Goal: Use online tool/utility: Utilize a website feature to perform a specific function

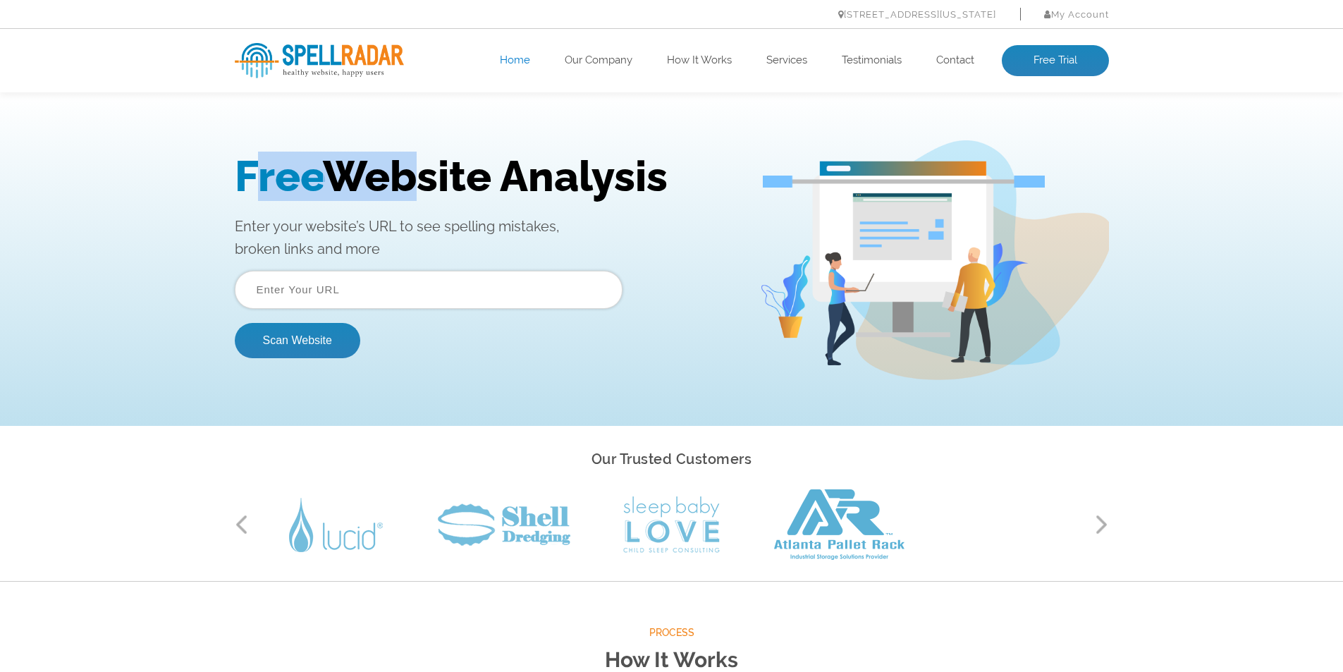
drag, startPoint x: 278, startPoint y: 152, endPoint x: 498, endPoint y: 156, distance: 219.9
click at [407, 152] on h1 "Free Website Analysis" at bounding box center [486, 176] width 503 height 49
click at [543, 156] on h1 "Free Website Analysis" at bounding box center [486, 176] width 503 height 49
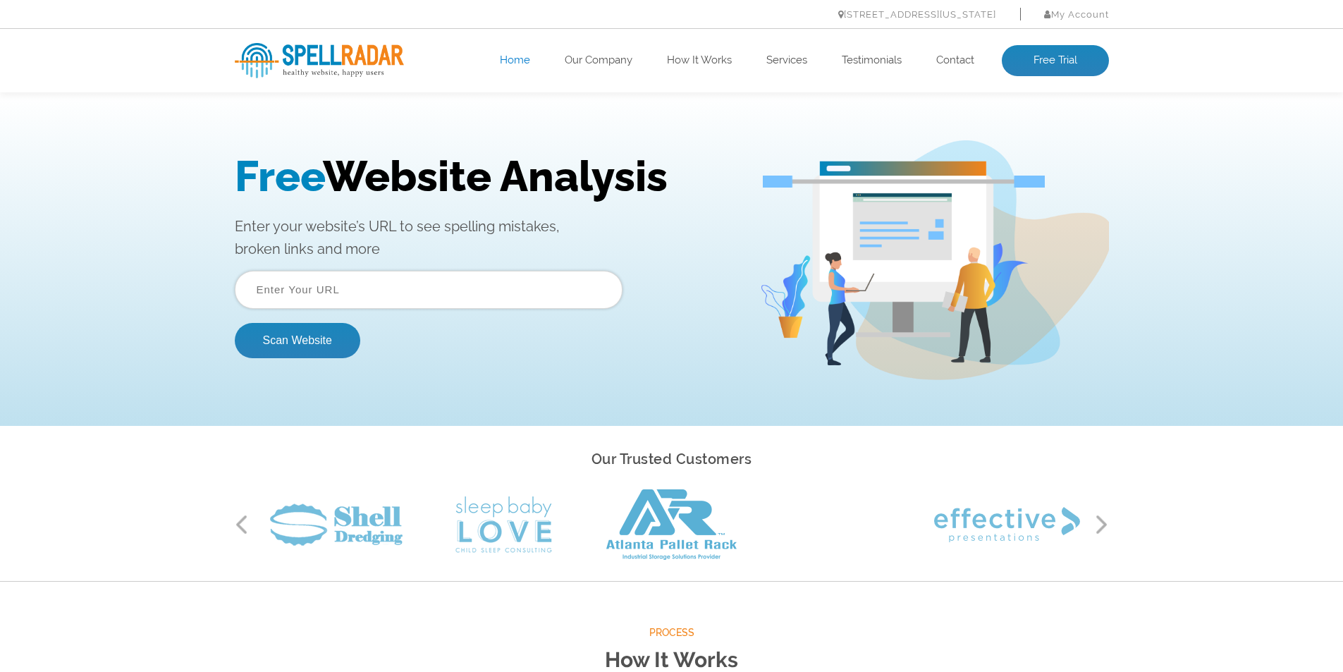
click at [381, 288] on input "text" at bounding box center [429, 290] width 388 height 38
type input "[URL][DOMAIN_NAME]"
click at [309, 353] on button "Scan Website" at bounding box center [297, 340] width 125 height 35
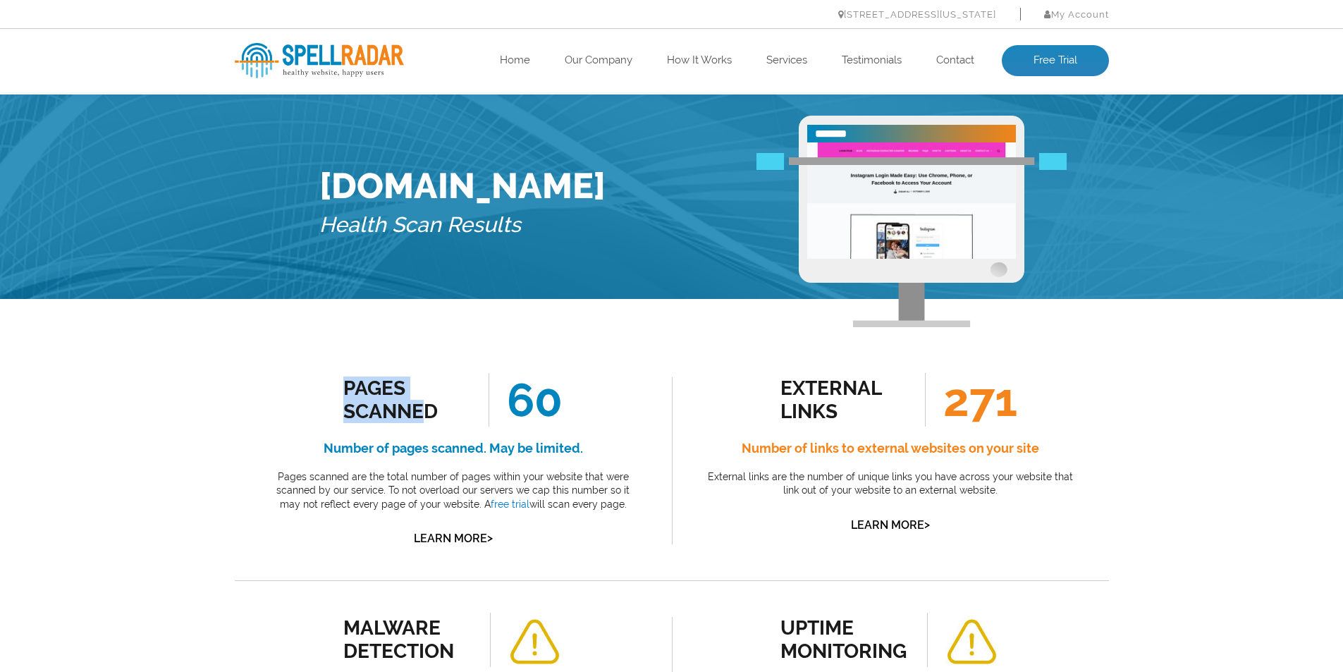
drag, startPoint x: 347, startPoint y: 390, endPoint x: 446, endPoint y: 425, distance: 104.8
click at [428, 419] on div "Pages Scanned" at bounding box center [407, 399] width 128 height 47
click at [446, 425] on ul "Pages Scanned 60" at bounding box center [453, 400] width 220 height 54
drag, startPoint x: 329, startPoint y: 438, endPoint x: 483, endPoint y: 441, distance: 154.4
click at [470, 439] on h4 "Number of pages scanned. May be limited." at bounding box center [453, 448] width 374 height 23
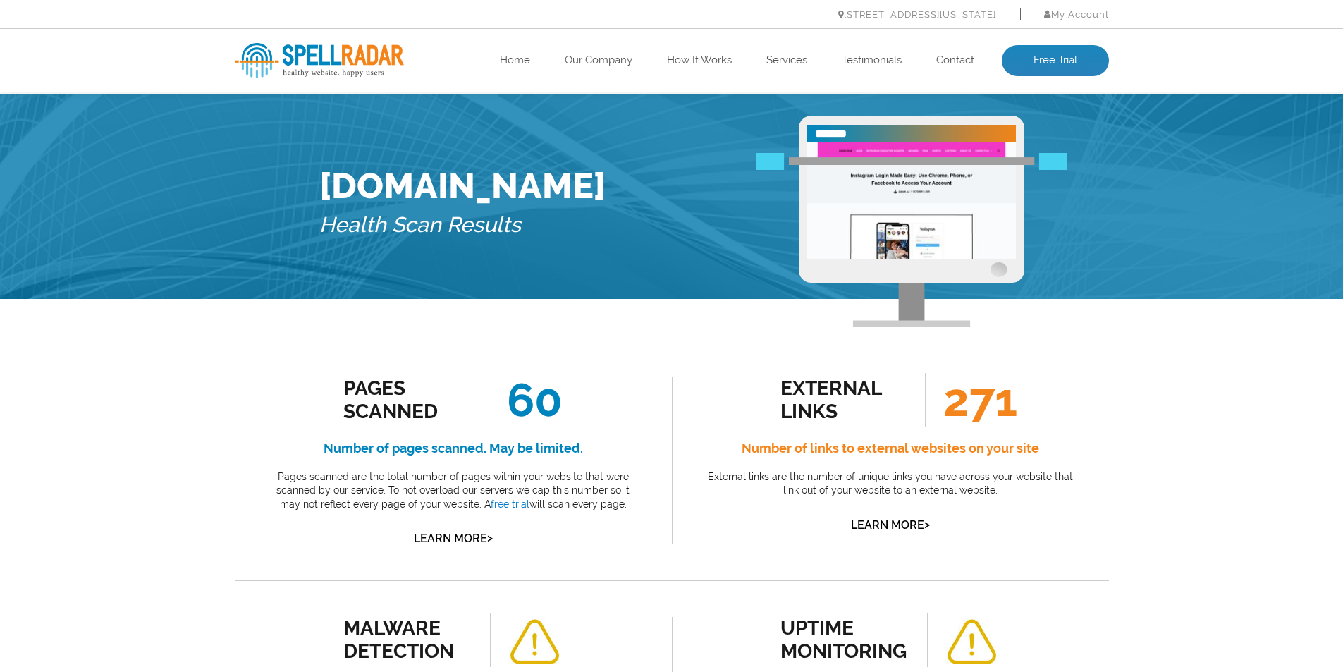
click at [483, 441] on h4 "Number of pages scanned. May be limited." at bounding box center [453, 448] width 374 height 23
drag, startPoint x: 483, startPoint y: 441, endPoint x: 510, endPoint y: 443, distance: 26.9
click at [508, 443] on h4 "Number of pages scanned. May be limited." at bounding box center [453, 448] width 374 height 23
click at [558, 450] on h4 "Number of pages scanned. May be limited." at bounding box center [453, 448] width 374 height 23
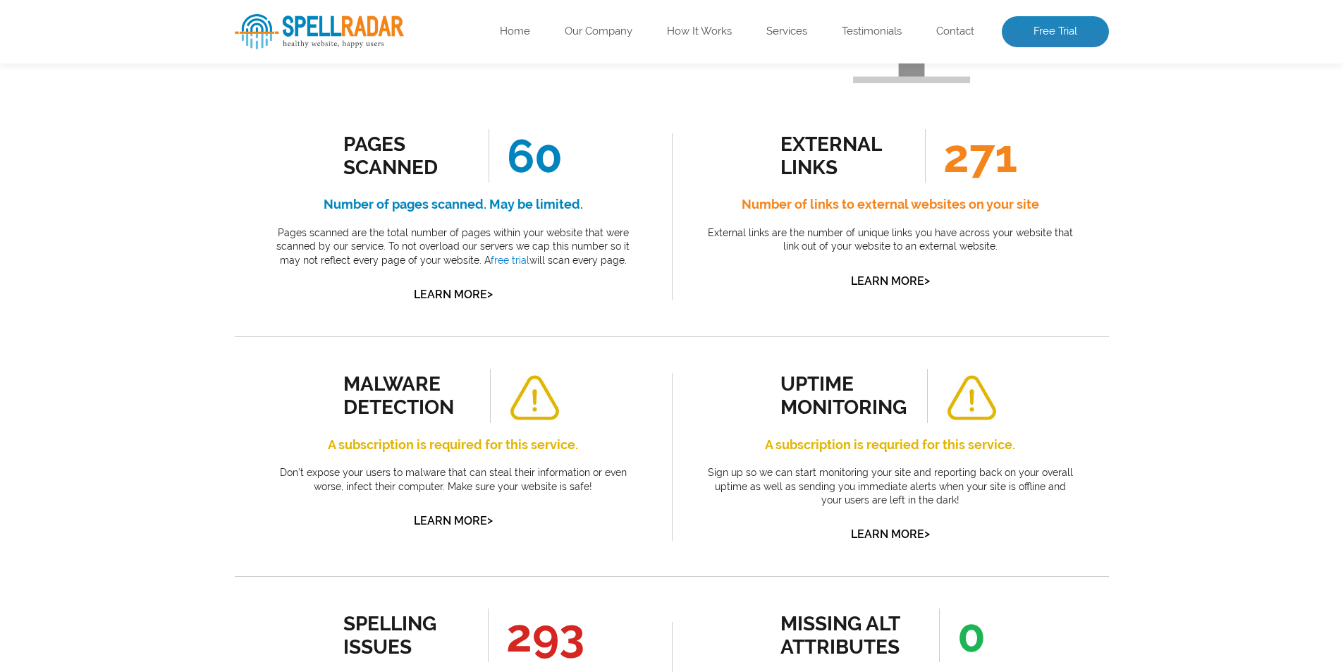
scroll to position [282, 0]
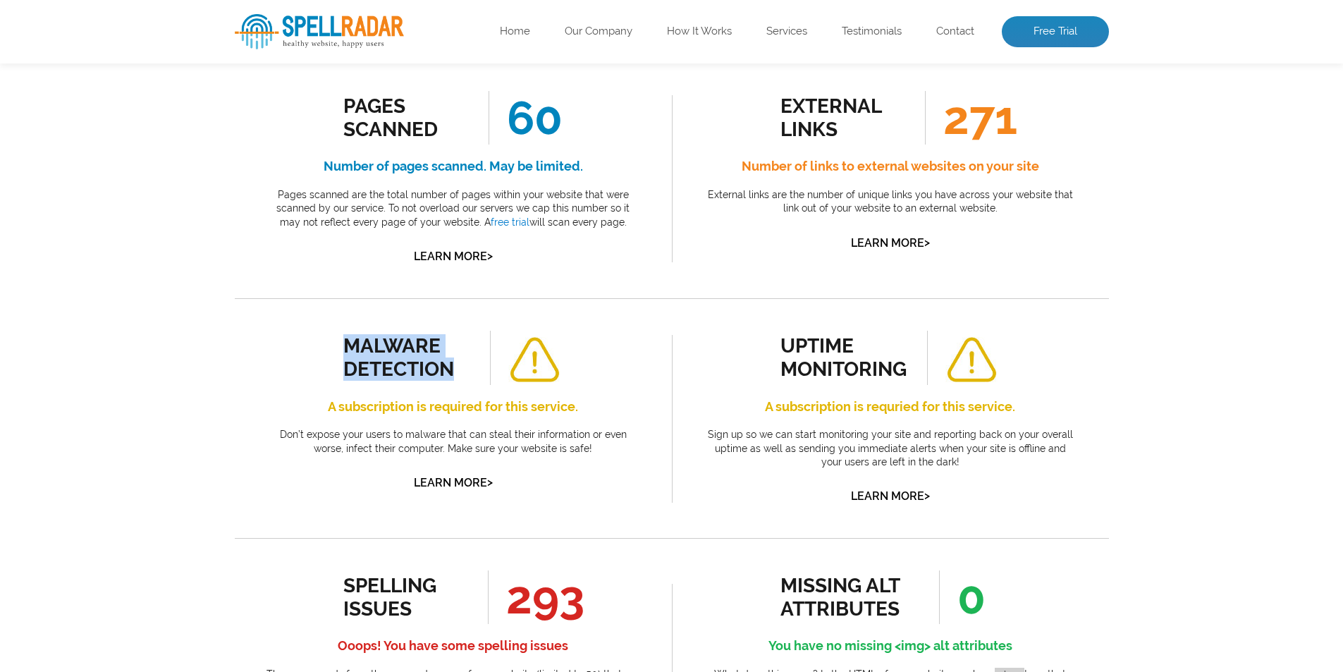
drag, startPoint x: 336, startPoint y: 340, endPoint x: 424, endPoint y: 394, distance: 102.9
click at [462, 367] on div "malware detection A subscription is required for this service. Don’t expose you…" at bounding box center [453, 412] width 374 height 162
drag, startPoint x: 400, startPoint y: 405, endPoint x: 469, endPoint y: 409, distance: 69.9
click at [447, 406] on h4 "A subscription is required for this service." at bounding box center [453, 406] width 374 height 23
click at [481, 409] on h4 "A subscription is required for this service." at bounding box center [453, 406] width 374 height 23
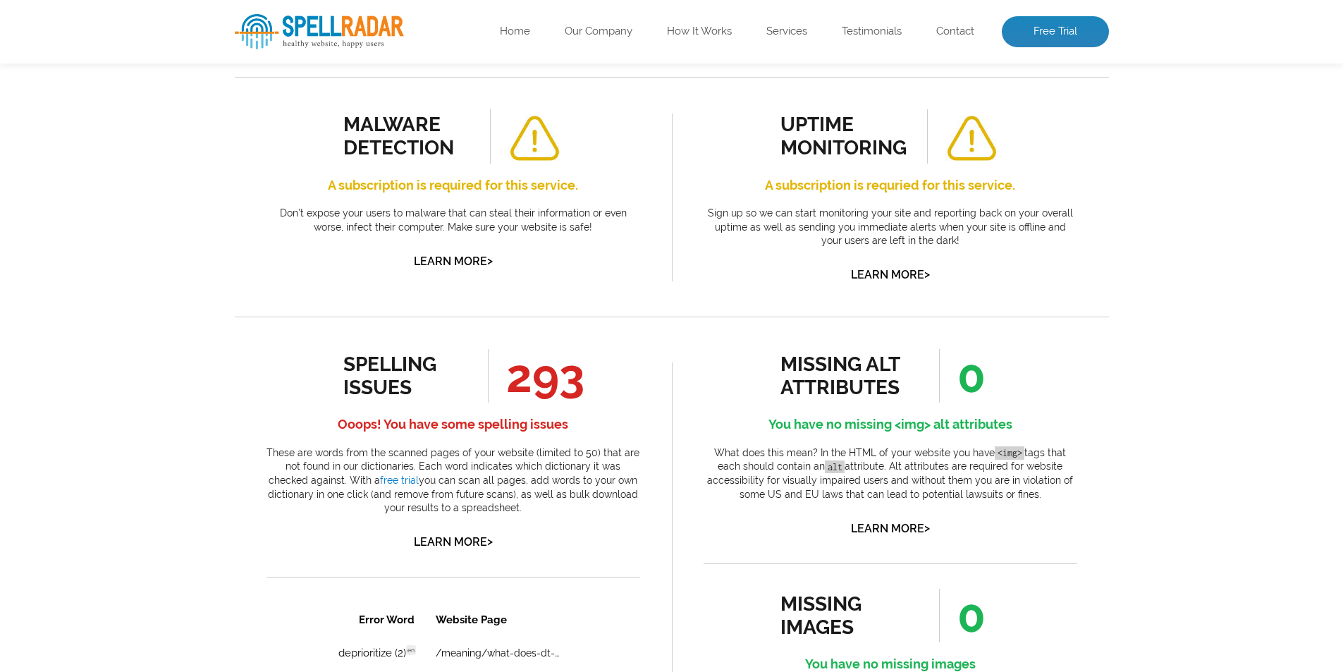
scroll to position [564, 0]
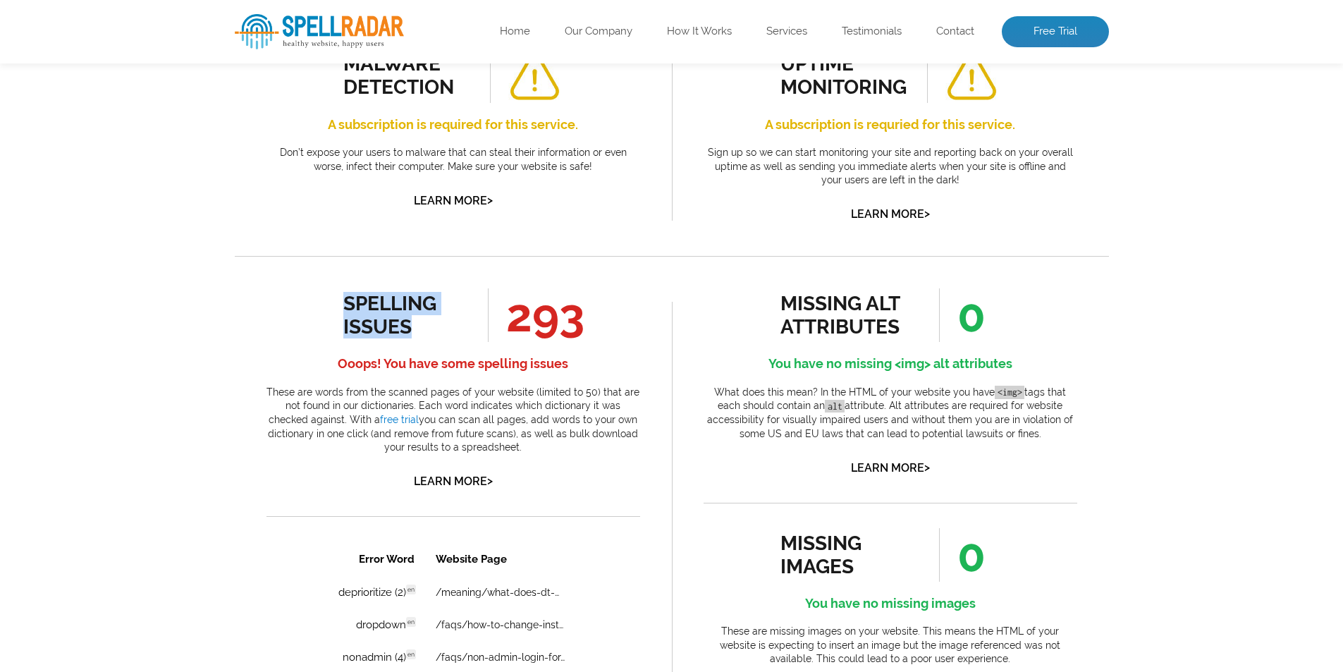
drag, startPoint x: 343, startPoint y: 300, endPoint x: 460, endPoint y: 329, distance: 120.5
click at [438, 323] on div "spelling issues" at bounding box center [407, 315] width 128 height 47
click at [473, 332] on li "293" at bounding box center [516, 315] width 92 height 54
drag, startPoint x: 386, startPoint y: 371, endPoint x: 480, endPoint y: 369, distance: 94.5
click at [480, 369] on h4 "Ooops! You have some spelling issues" at bounding box center [453, 363] width 374 height 23
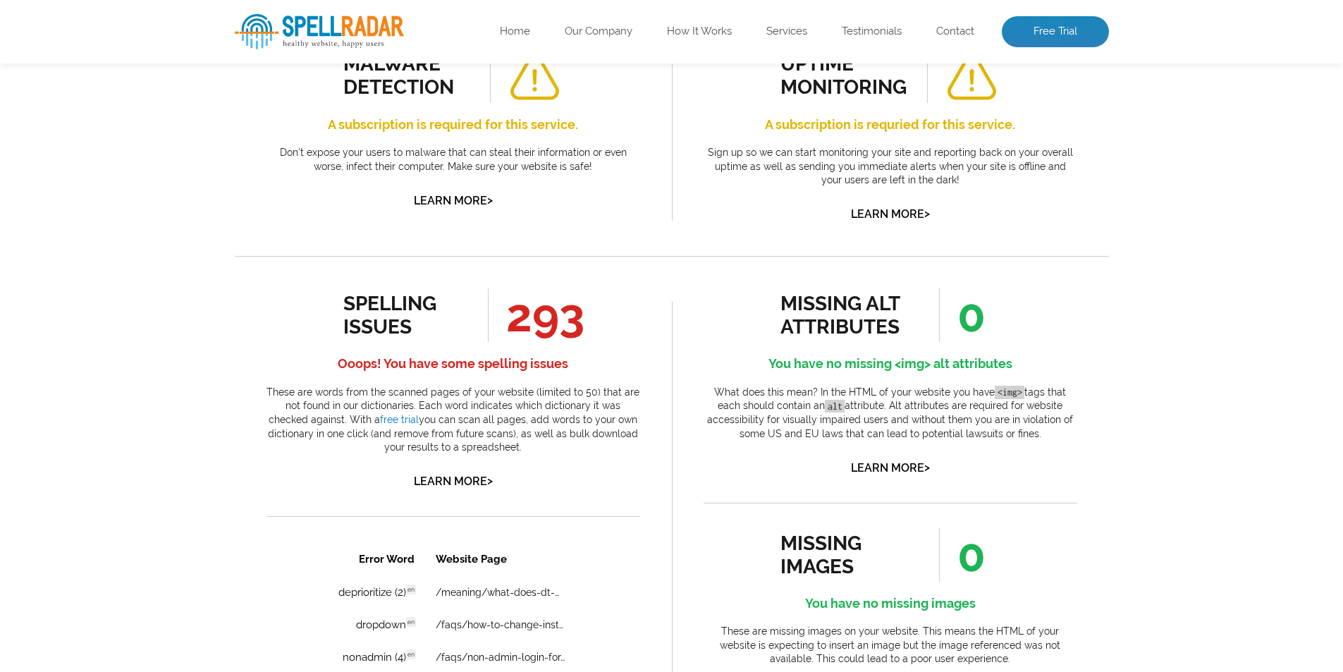
click at [504, 369] on h4 "Ooops! You have some spelling issues" at bounding box center [453, 363] width 374 height 23
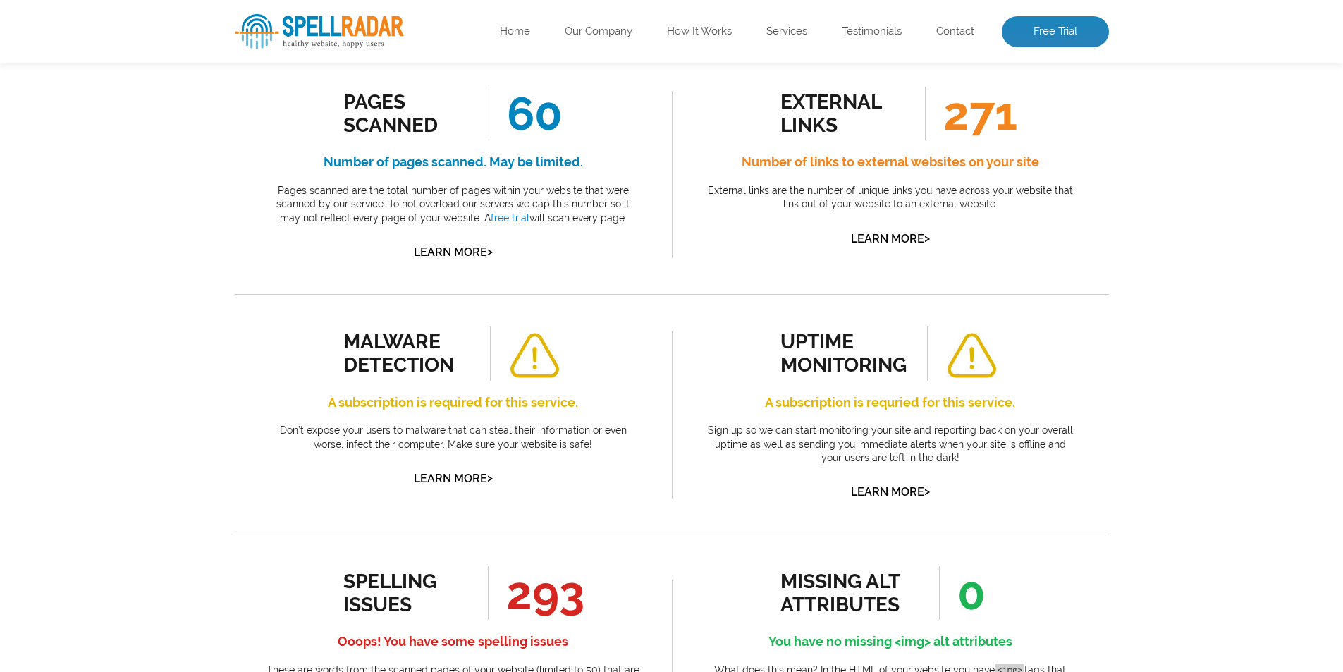
scroll to position [282, 0]
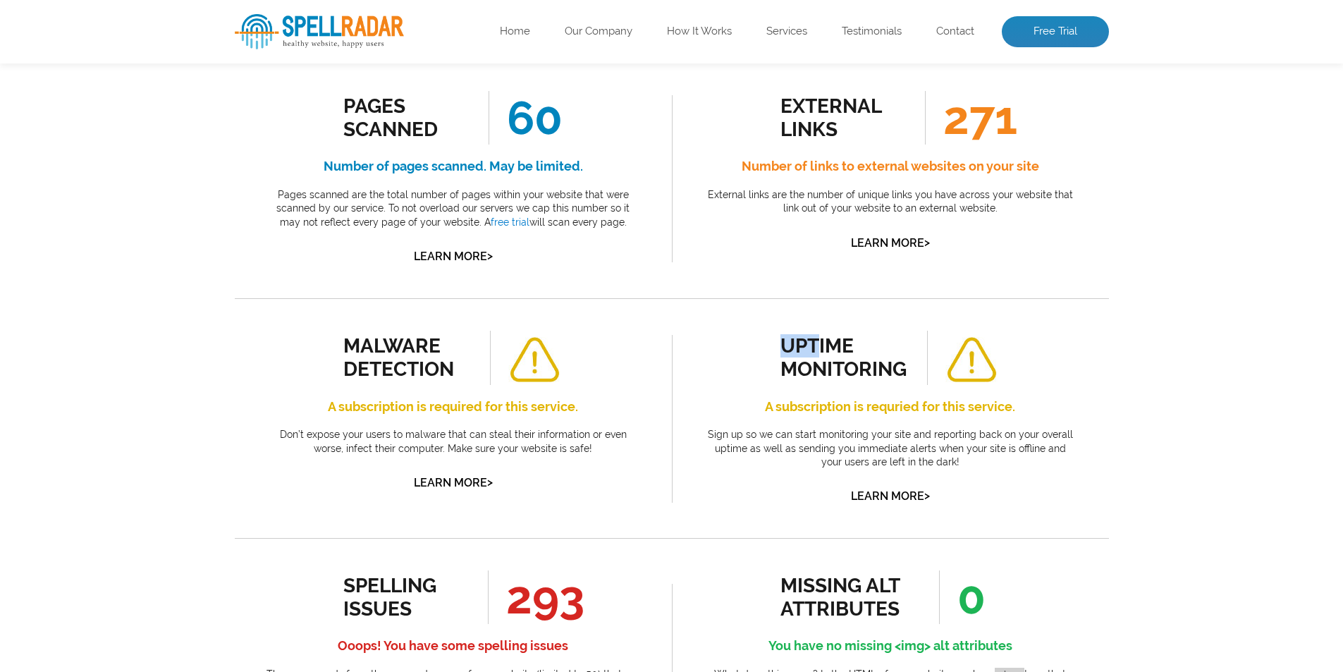
drag, startPoint x: 776, startPoint y: 342, endPoint x: 855, endPoint y: 357, distance: 80.4
click at [825, 350] on div "uptime monitoring A subscription is requried for this service. Sign up so we ca…" at bounding box center [890, 418] width 374 height 175
click at [855, 357] on div "uptime monitoring" at bounding box center [844, 357] width 128 height 47
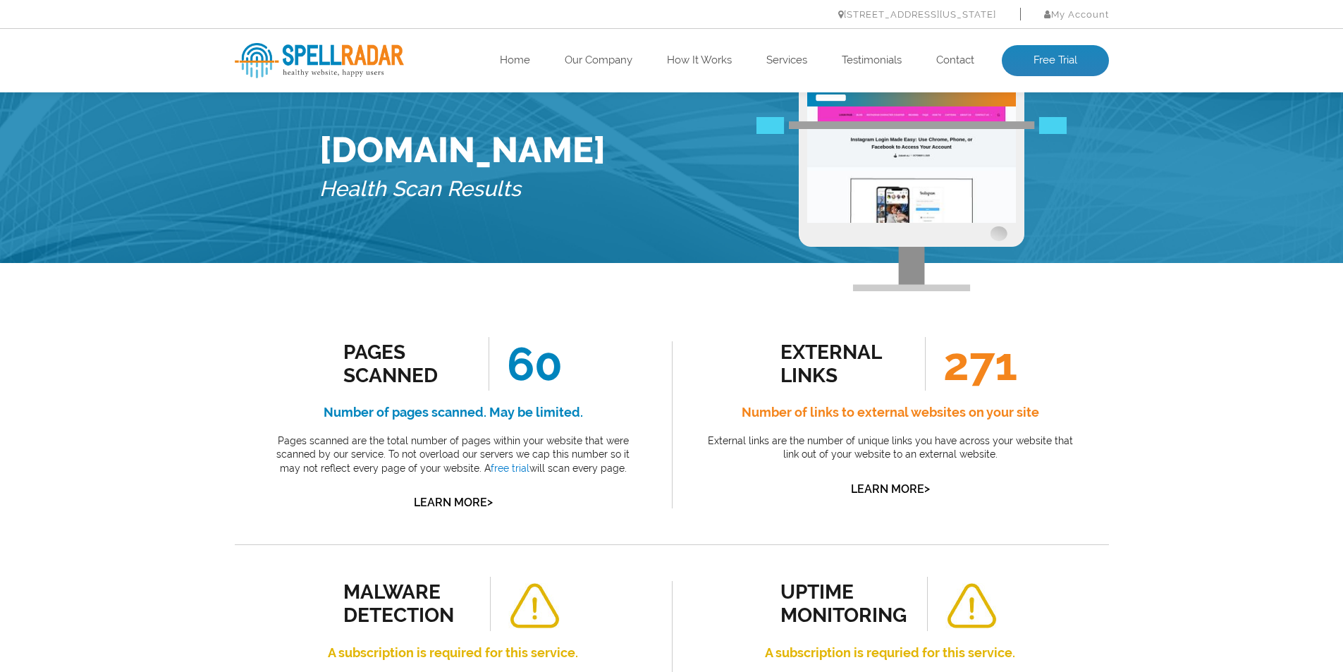
scroll to position [0, 0]
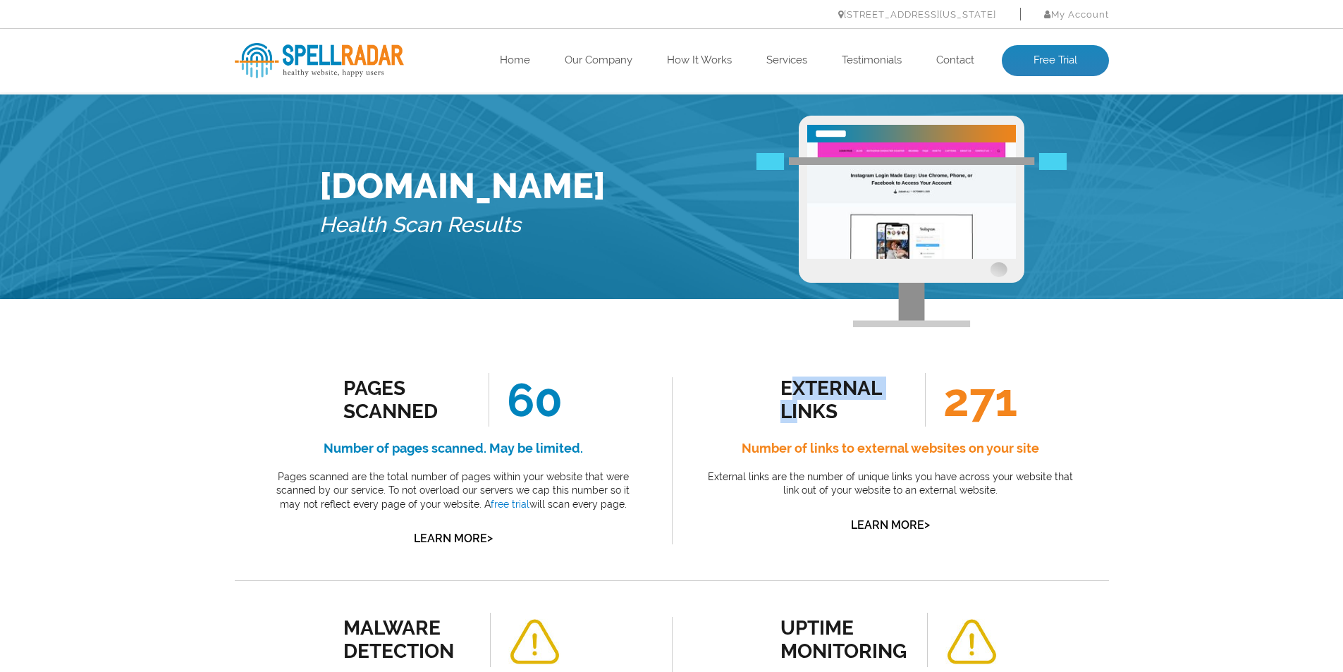
drag, startPoint x: 787, startPoint y: 386, endPoint x: 803, endPoint y: 405, distance: 26.0
click at [803, 405] on div "external links" at bounding box center [844, 399] width 128 height 47
click at [813, 416] on div "external links" at bounding box center [844, 399] width 128 height 47
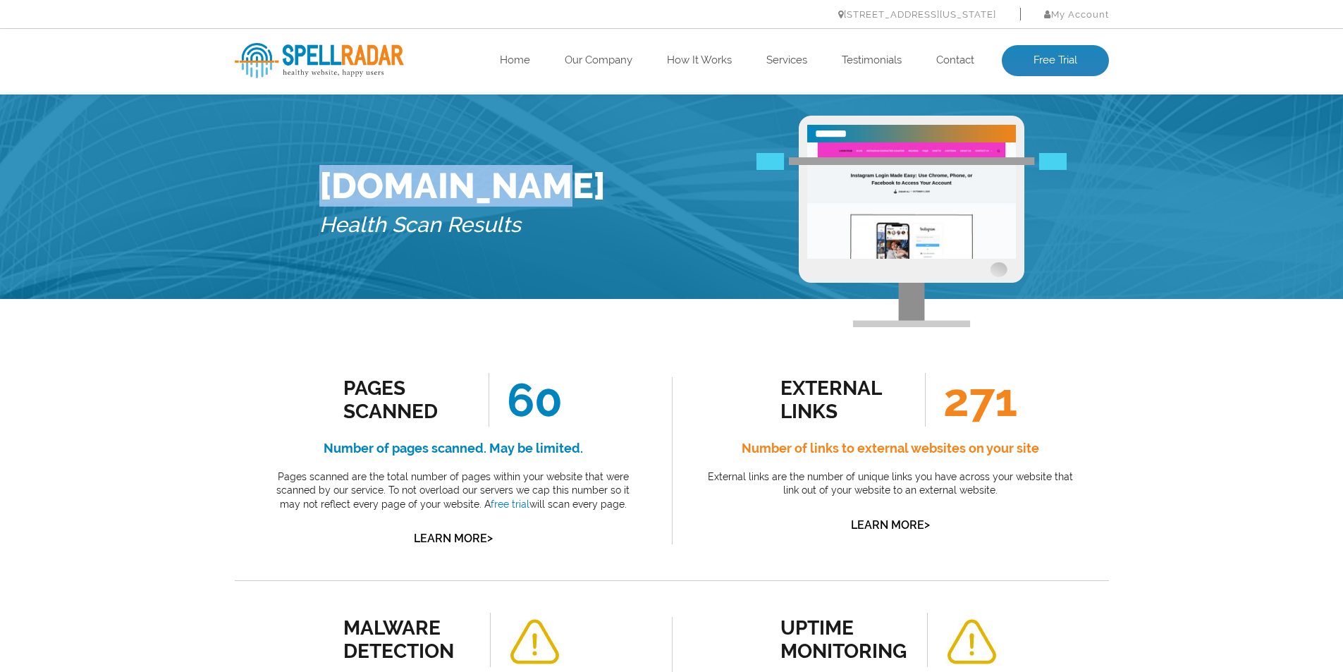
drag, startPoint x: 316, startPoint y: 180, endPoint x: 548, endPoint y: 205, distance: 233.3
click at [517, 183] on div "Instagrams.com.pk Health Scan Results" at bounding box center [672, 207] width 726 height 183
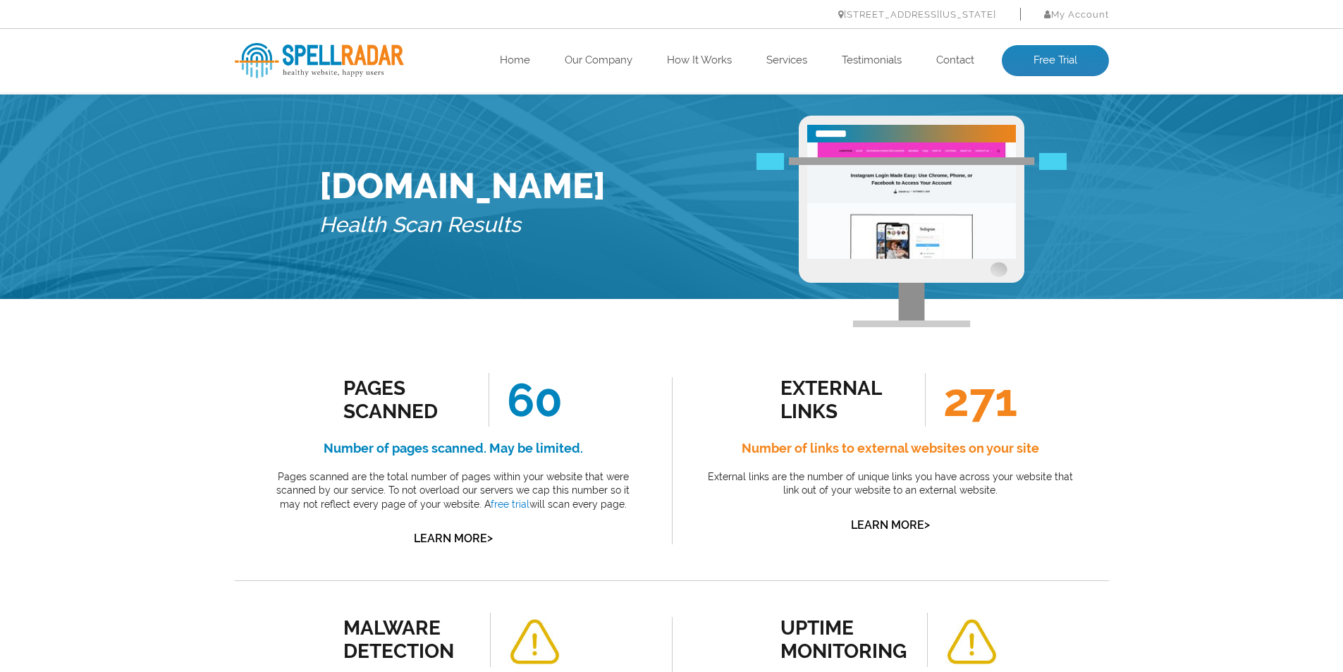
click at [584, 223] on h5 "Health Scan Results" at bounding box center [462, 224] width 286 height 37
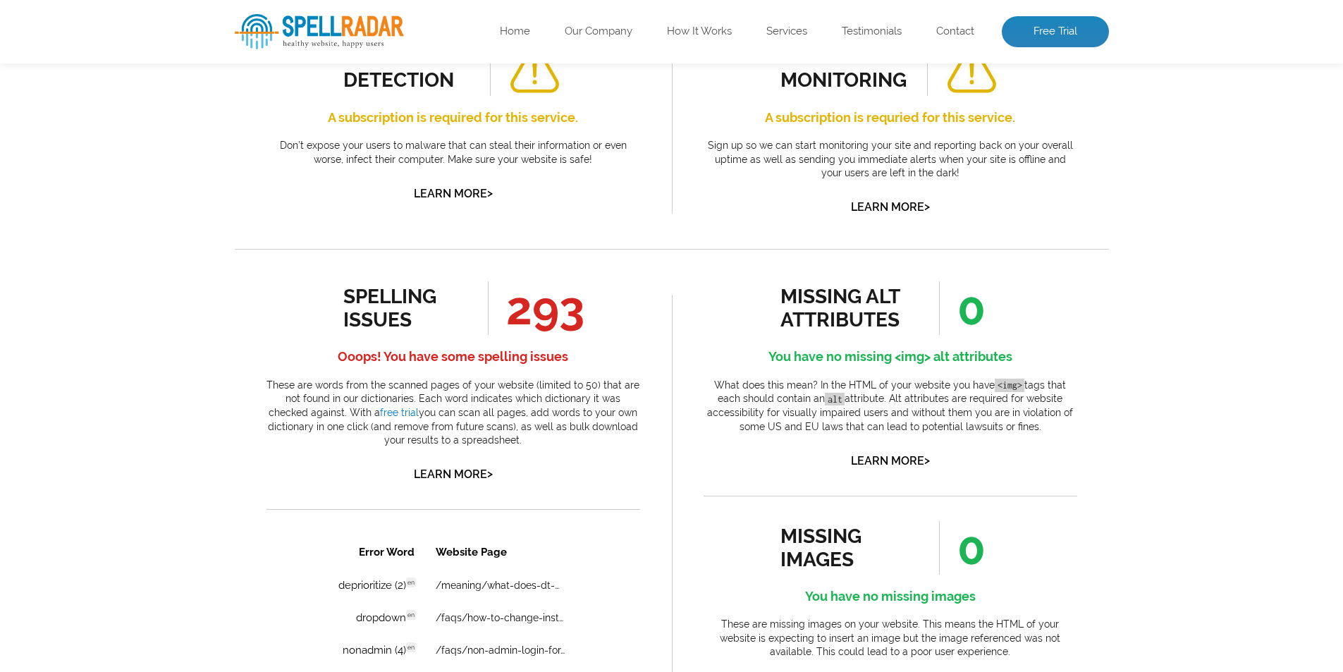
scroll to position [705, 0]
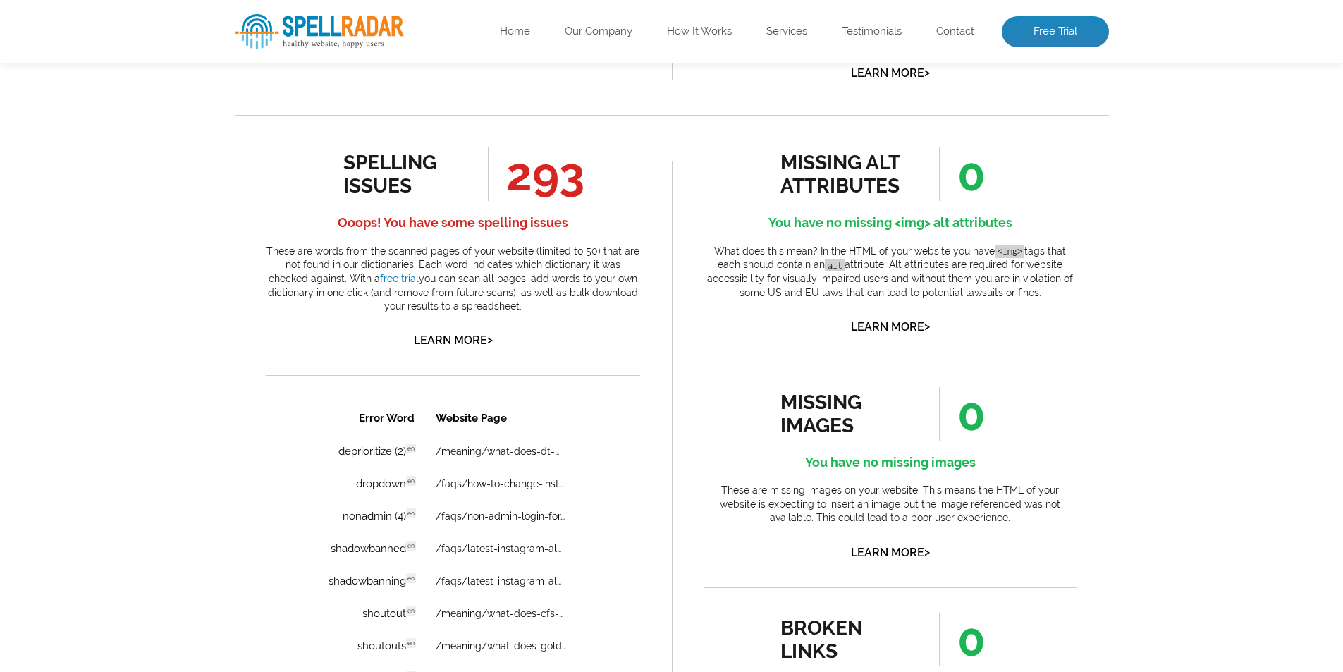
drag, startPoint x: 1210, startPoint y: 161, endPoint x: 1153, endPoint y: 133, distance: 63.4
click at [1210, 161] on div "Pages Scanned 60 Number of pages scanned. May be limited. Pages scanned are the…" at bounding box center [671, 326] width 1343 height 1465
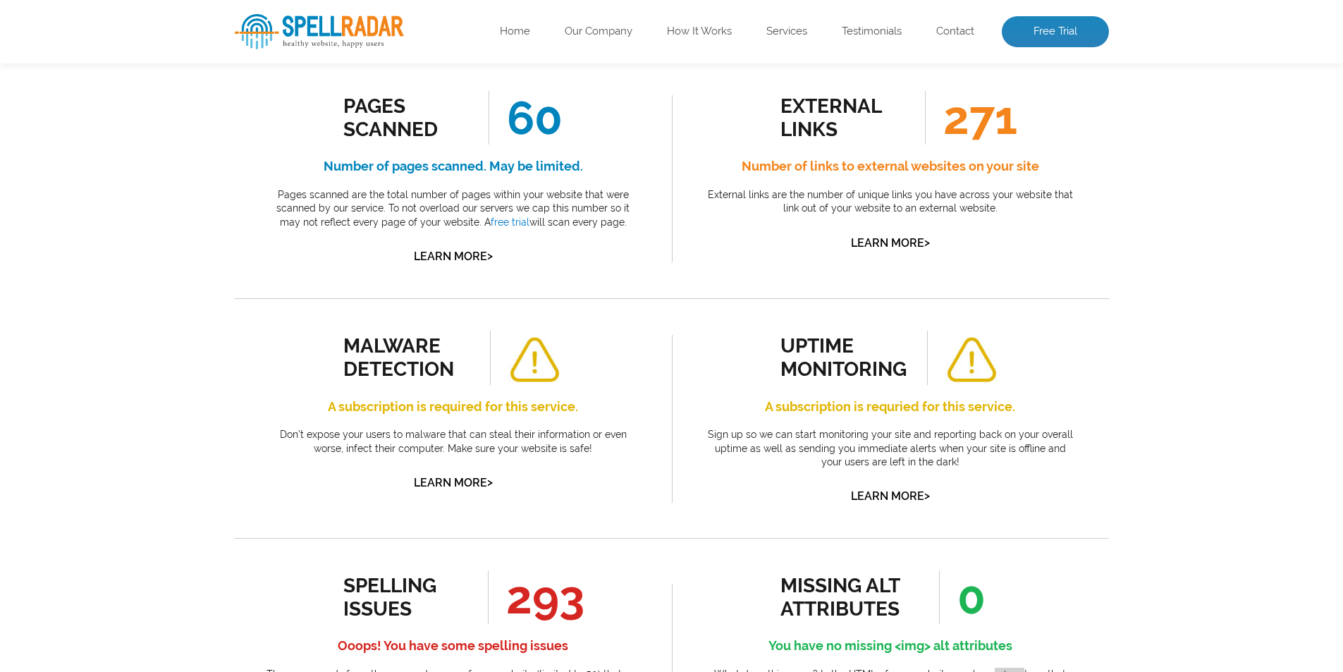
scroll to position [0, 0]
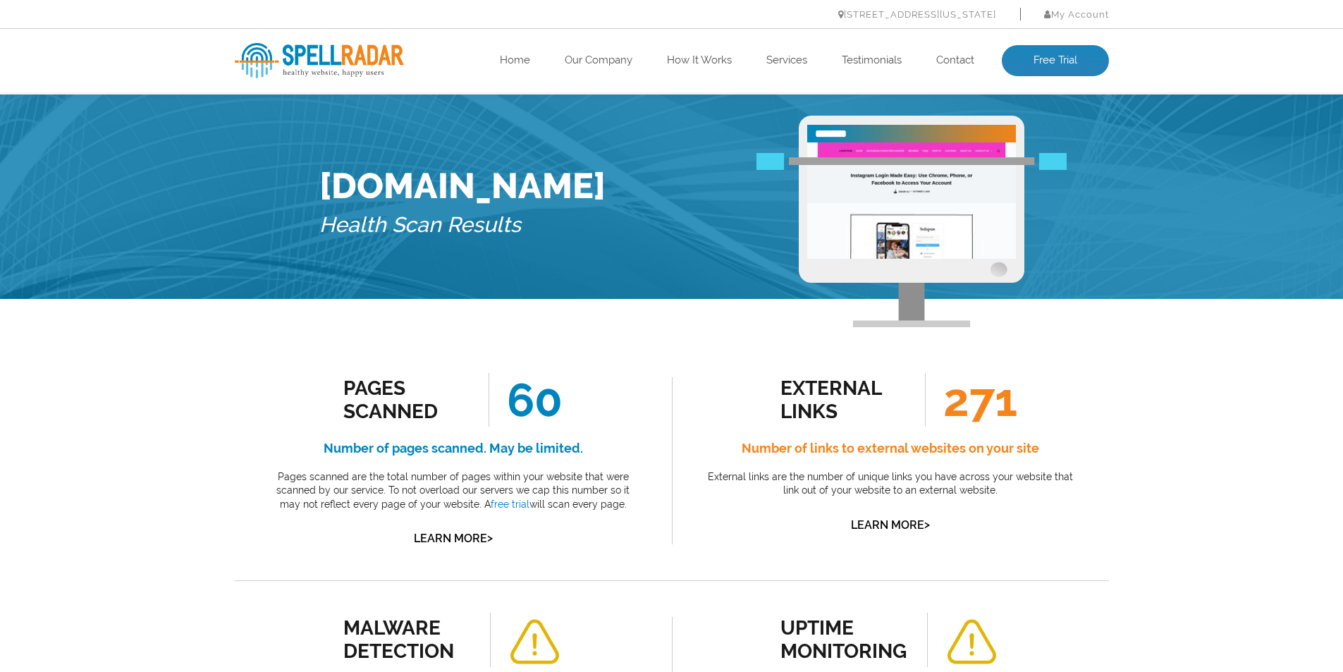
click at [818, 392] on div "external links" at bounding box center [844, 399] width 128 height 47
drag, startPoint x: 792, startPoint y: 386, endPoint x: 855, endPoint y: 407, distance: 66.0
click at [834, 398] on div "external links" at bounding box center [844, 399] width 128 height 47
click at [858, 409] on div "external links" at bounding box center [844, 399] width 128 height 47
click at [1171, 220] on div "Instagrams.com.pk Health Scan Results" at bounding box center [671, 196] width 1343 height 204
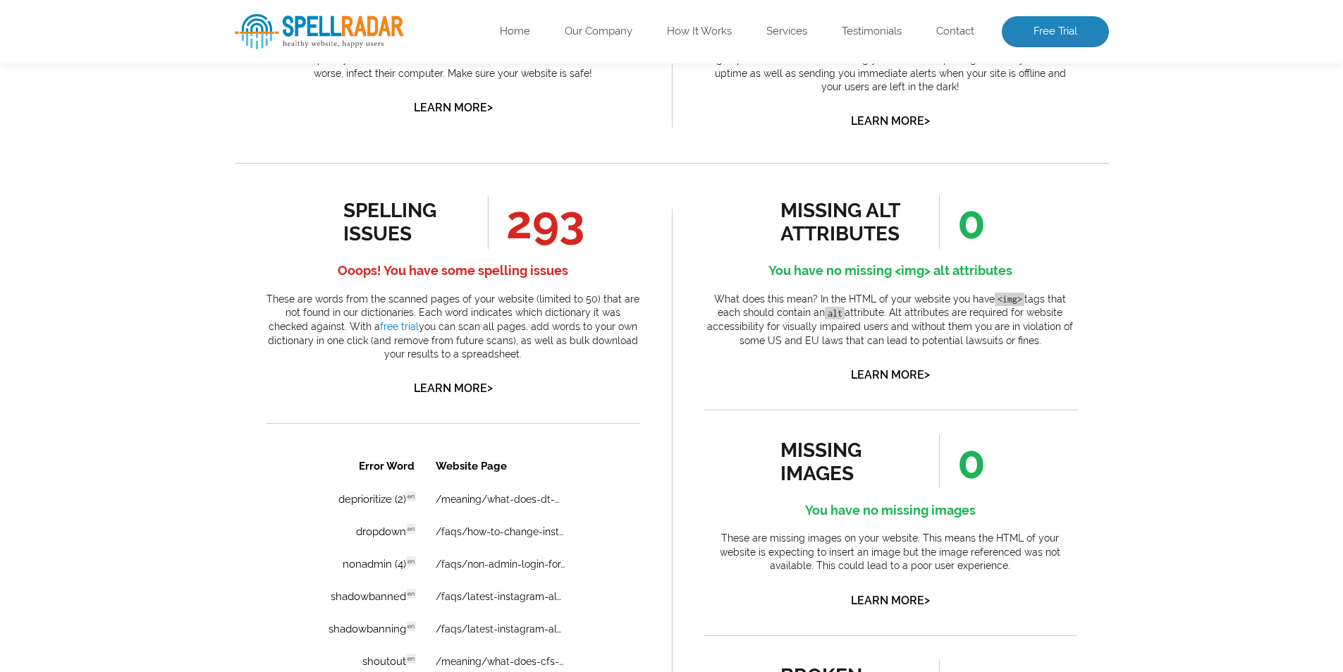
scroll to position [1009, 0]
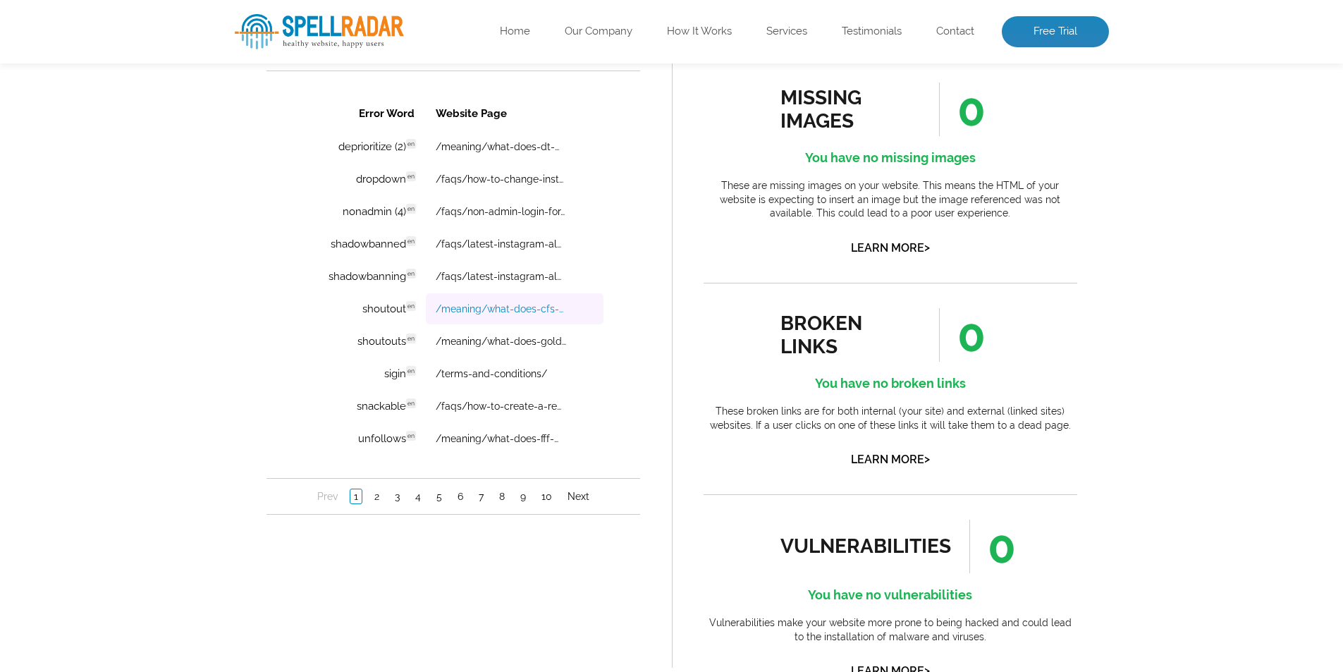
click at [466, 308] on link "/meaning/what-does-cfs-mean-on-instagram/" at bounding box center [500, 308] width 130 height 11
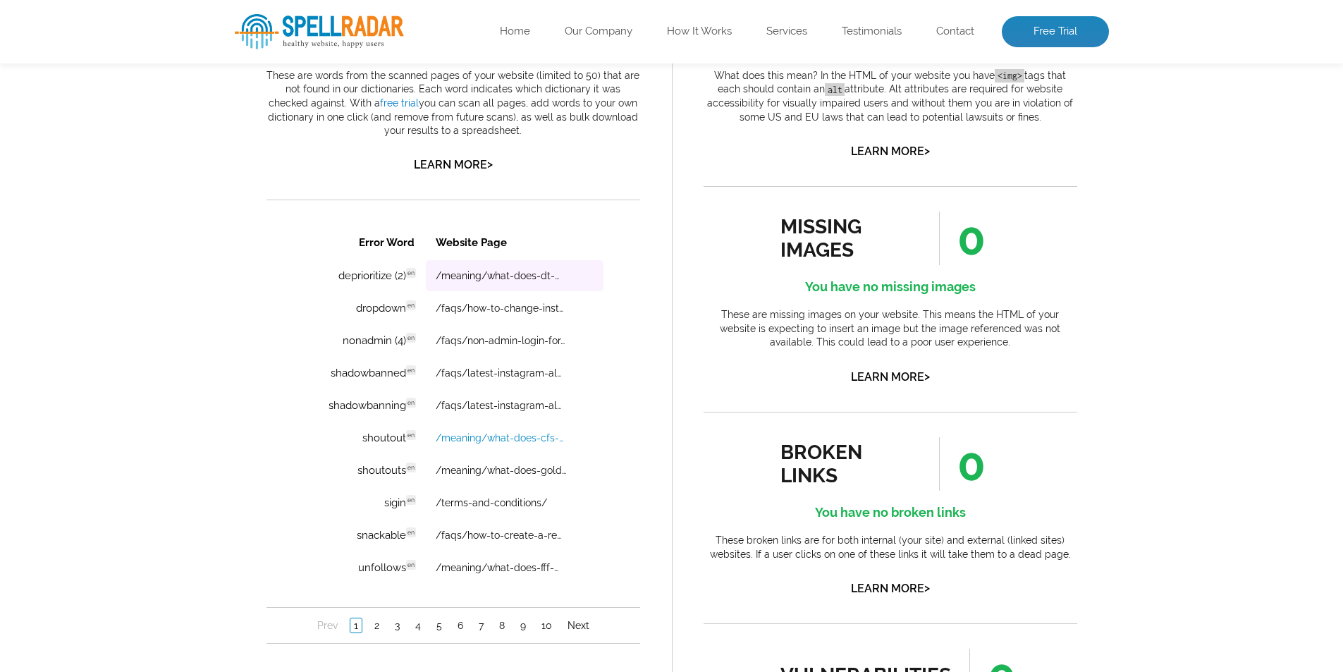
scroll to position [868, 0]
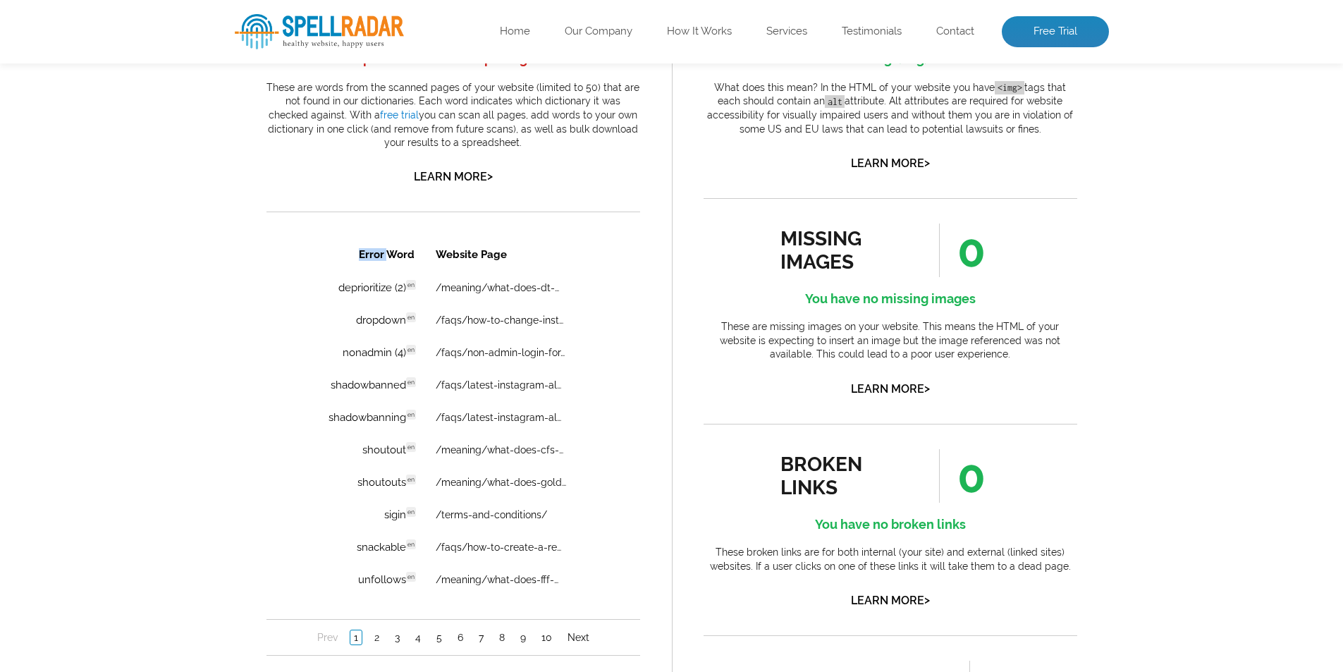
drag, startPoint x: 354, startPoint y: 249, endPoint x: 388, endPoint y: 248, distance: 34.5
click at [388, 248] on th "Error Word" at bounding box center [362, 254] width 121 height 32
click at [409, 249] on th "Error Word" at bounding box center [362, 254] width 121 height 32
drag, startPoint x: 425, startPoint y: 249, endPoint x: 473, endPoint y: 256, distance: 48.3
click at [471, 255] on th "Website Page" at bounding box center [514, 254] width 178 height 32
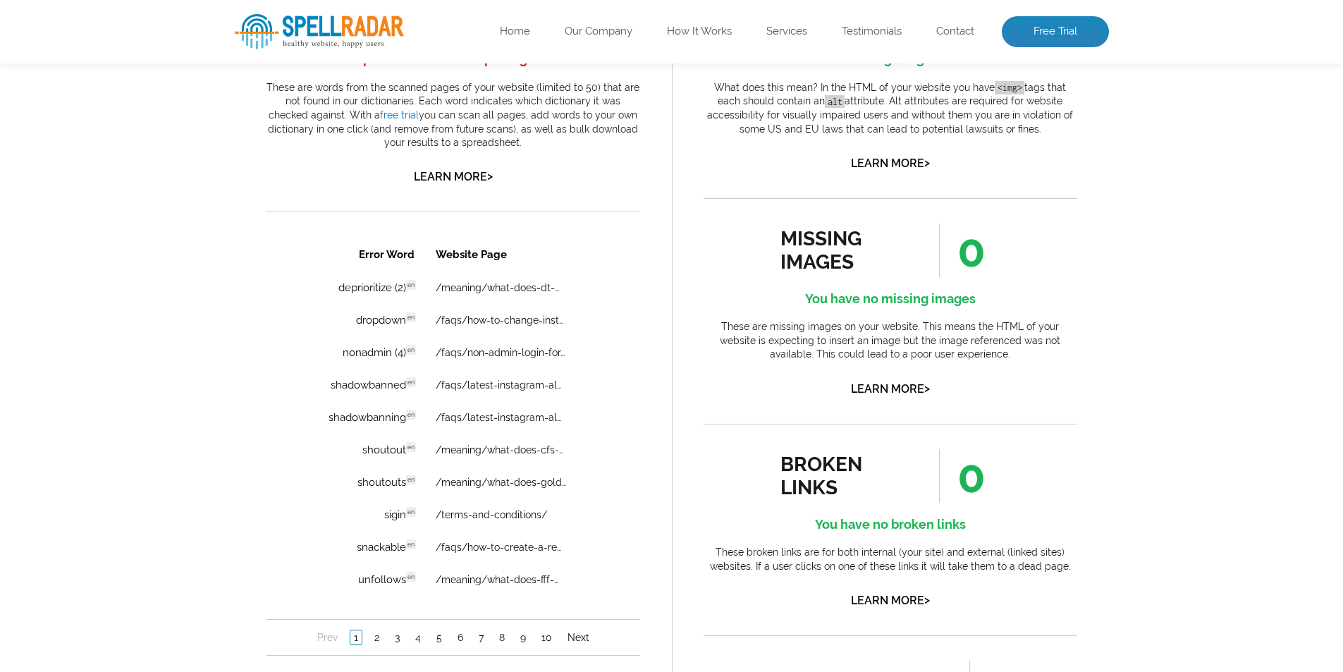
click at [484, 258] on th "Website Page" at bounding box center [514, 254] width 178 height 32
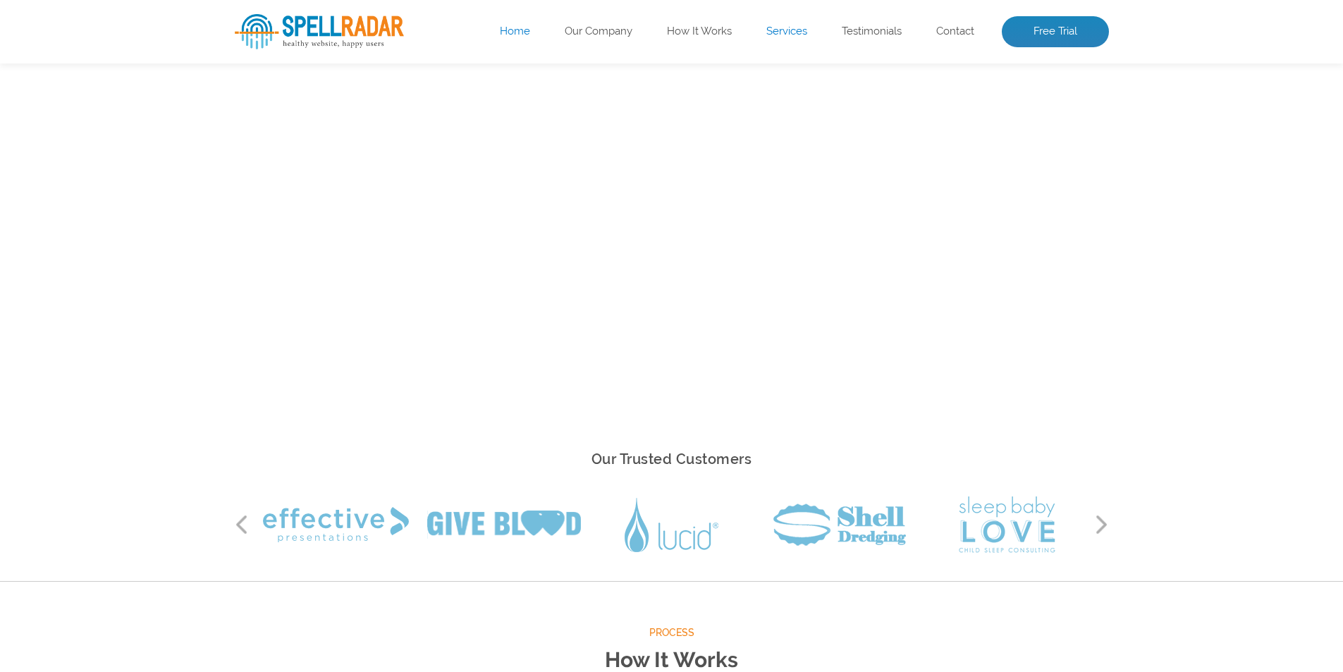
scroll to position [908, 0]
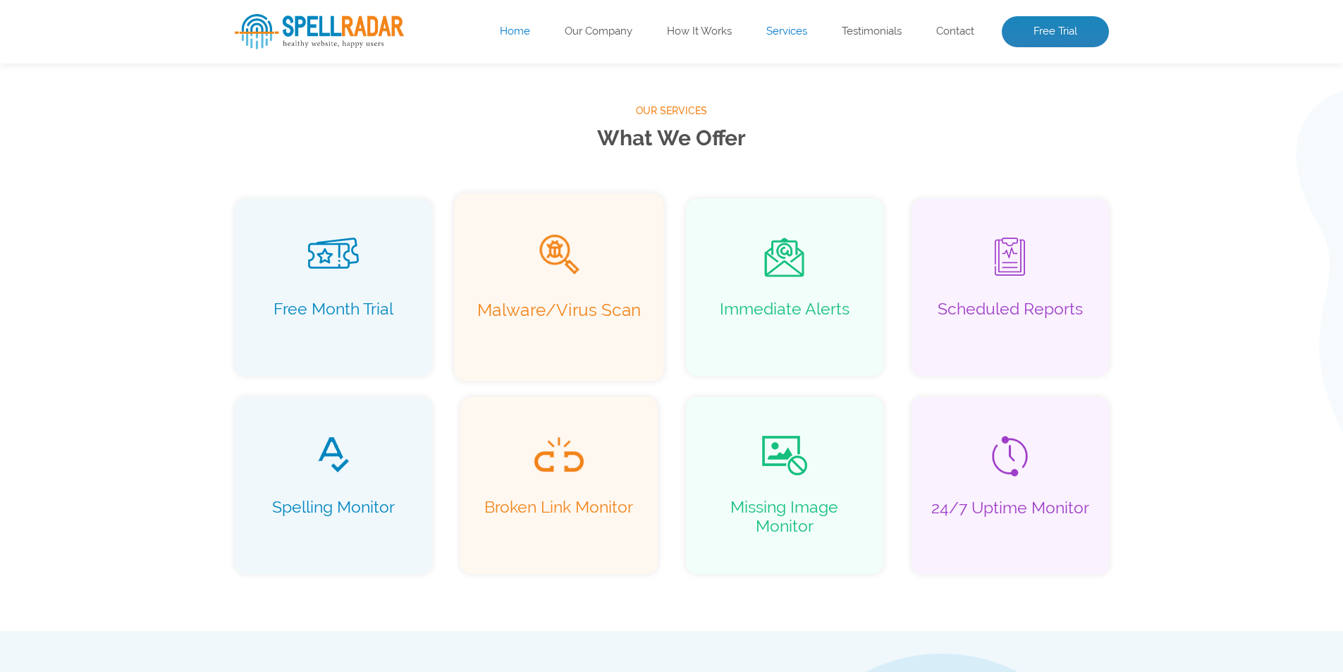
click at [599, 319] on p "Malware/Virus Scan" at bounding box center [558, 320] width 179 height 40
click at [577, 257] on img at bounding box center [557, 254] width 39 height 39
click at [555, 253] on img at bounding box center [557, 254] width 39 height 39
click at [748, 252] on span at bounding box center [783, 256] width 179 height 42
click at [593, 272] on span at bounding box center [558, 256] width 179 height 42
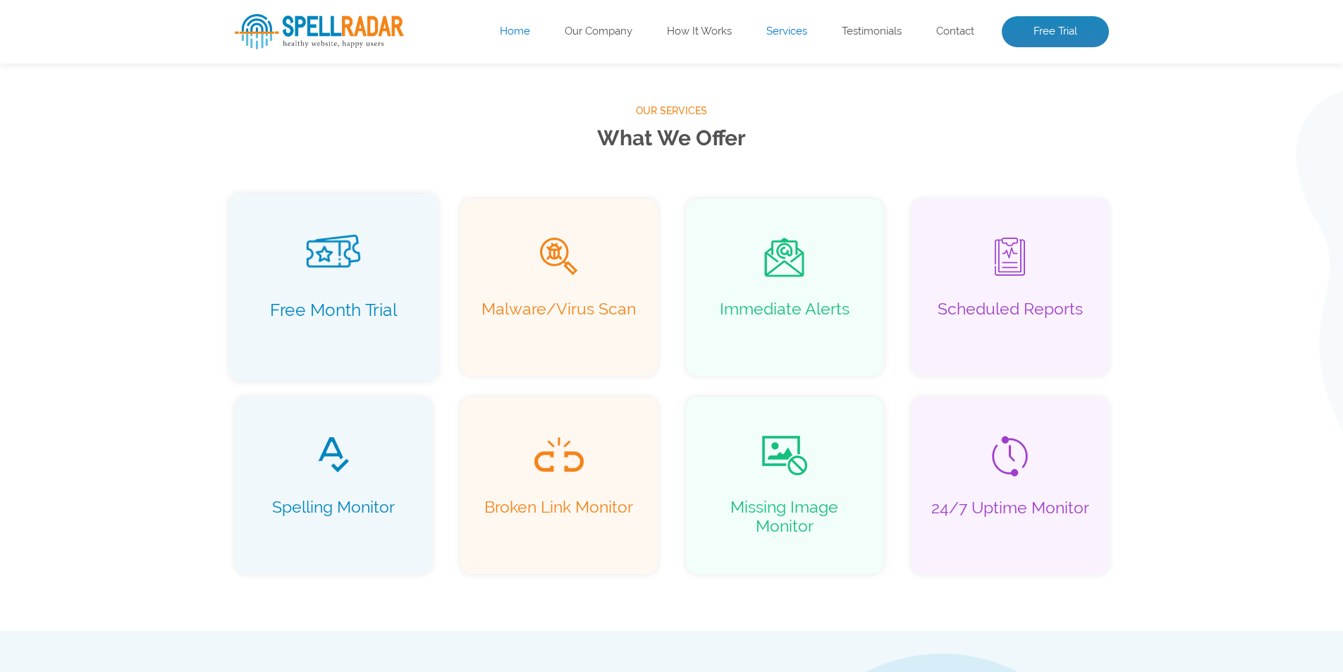
click at [363, 263] on span at bounding box center [332, 256] width 179 height 42
click at [355, 395] on div "Spelling Monitor" at bounding box center [332, 484] width 209 height 187
click at [462, 442] on div "Broken Link Monitor" at bounding box center [558, 484] width 209 height 187
click at [505, 357] on div "Malware/Virus Scan" at bounding box center [558, 286] width 209 height 187
click at [760, 470] on span at bounding box center [783, 454] width 179 height 42
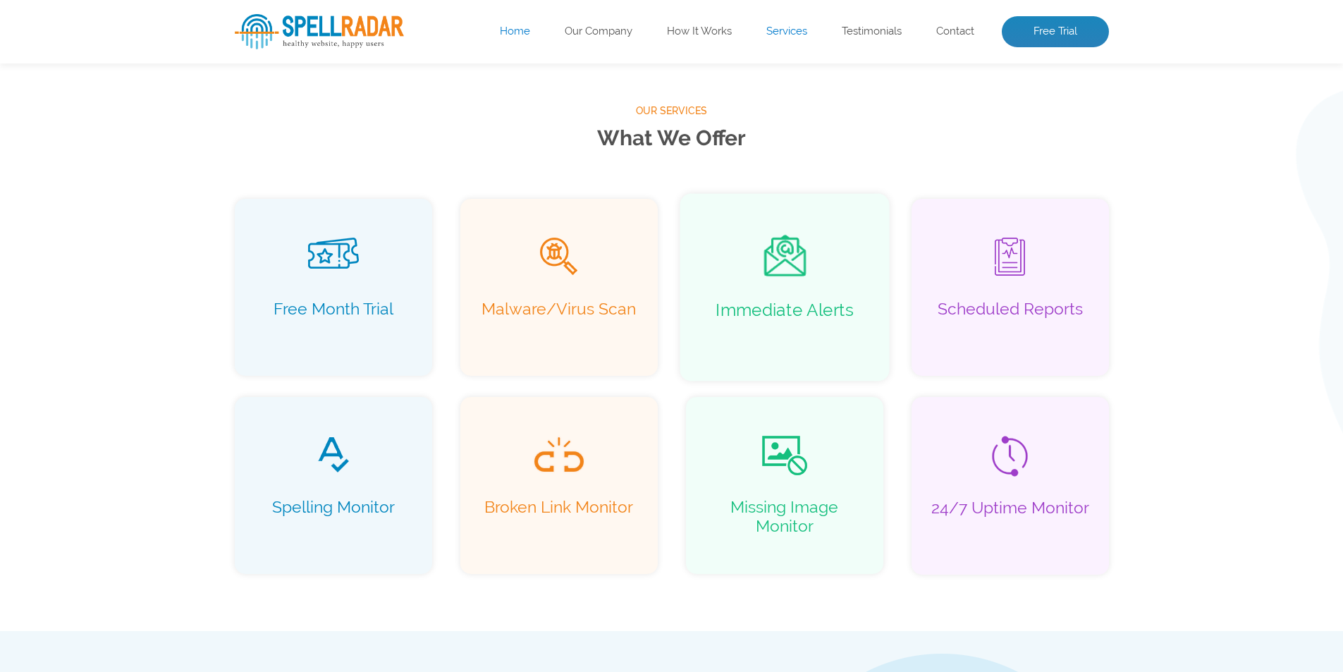
click at [758, 249] on span at bounding box center [783, 256] width 179 height 42
drag, startPoint x: 1048, startPoint y: 287, endPoint x: 1048, endPoint y: 311, distance: 24.0
click at [1048, 295] on div "Scheduled Reports" at bounding box center [1009, 286] width 209 height 187
click at [1053, 502] on p "24/7 Uptime Monitor" at bounding box center [1009, 518] width 179 height 40
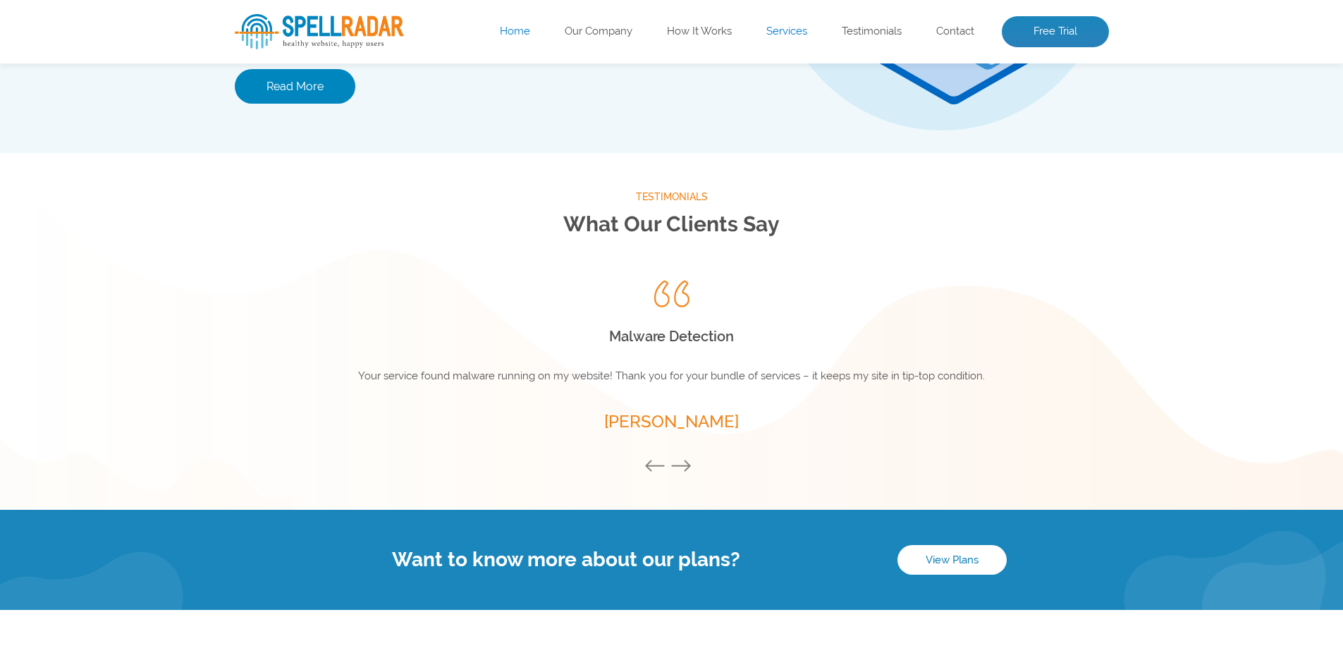
scroll to position [1586, 0]
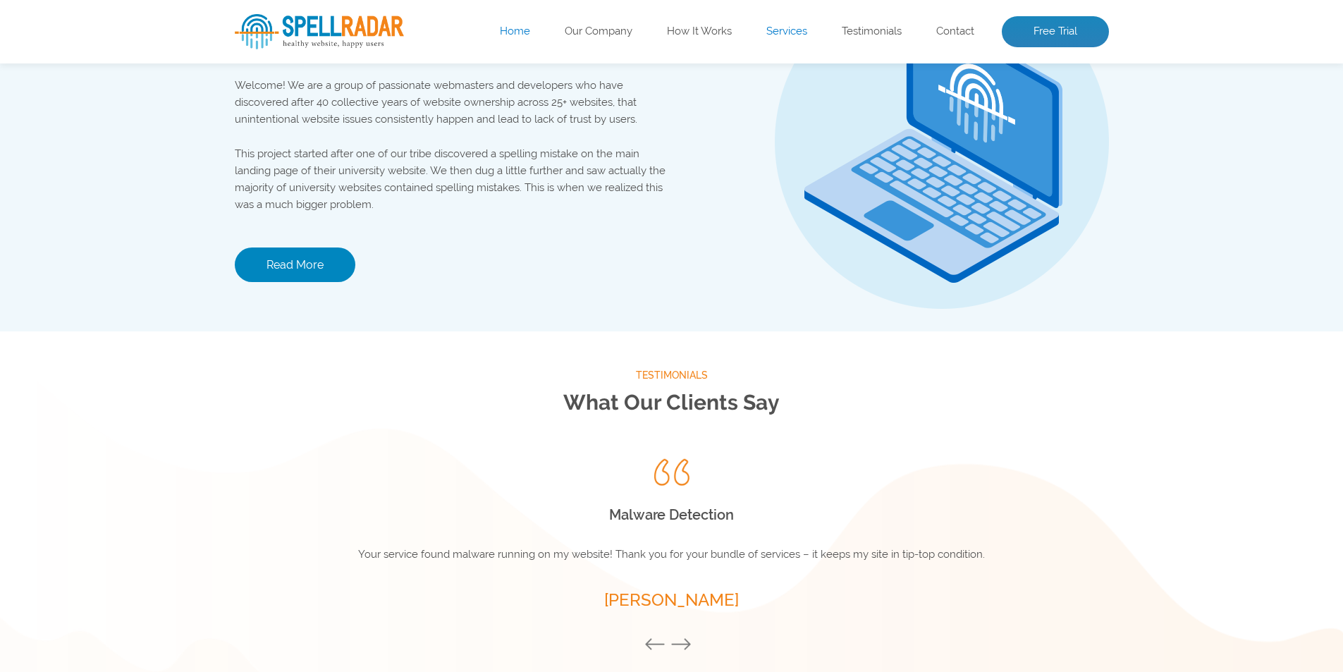
click at [705, 39] on ul "Home Our Company How It Works Services Testimonials Contact Free Trial" at bounding box center [758, 31] width 699 height 31
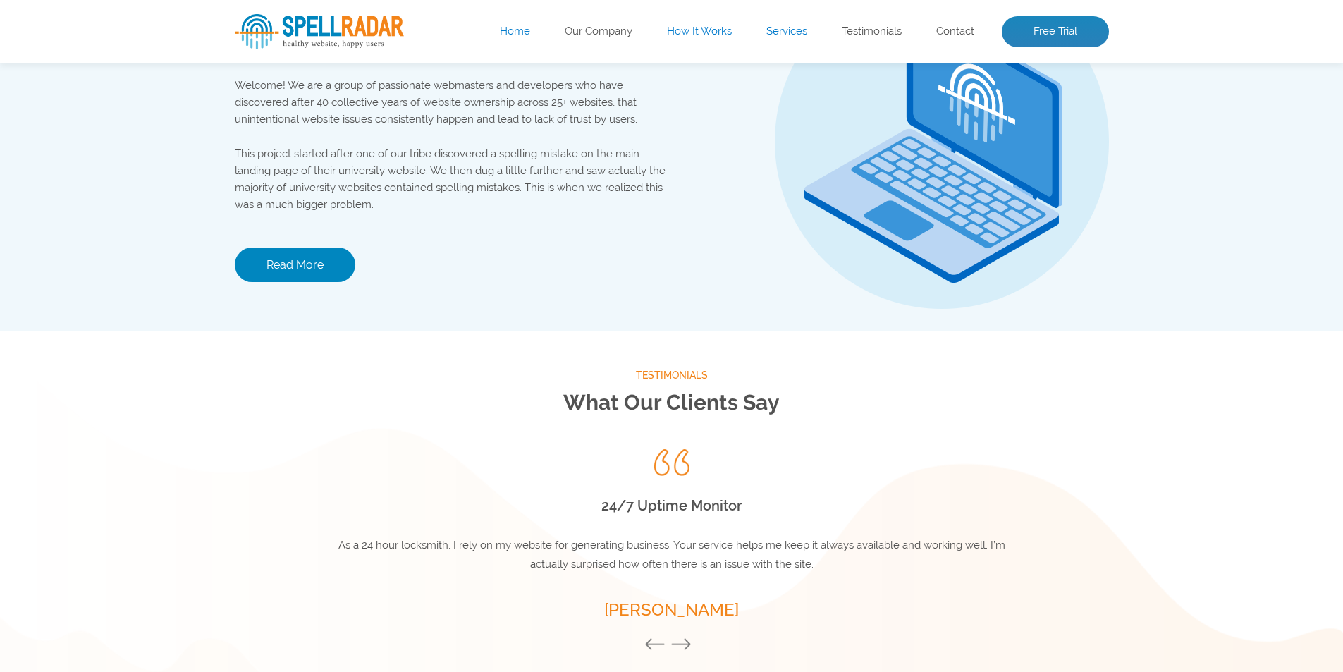
click at [703, 34] on link "How It Works" at bounding box center [699, 32] width 65 height 14
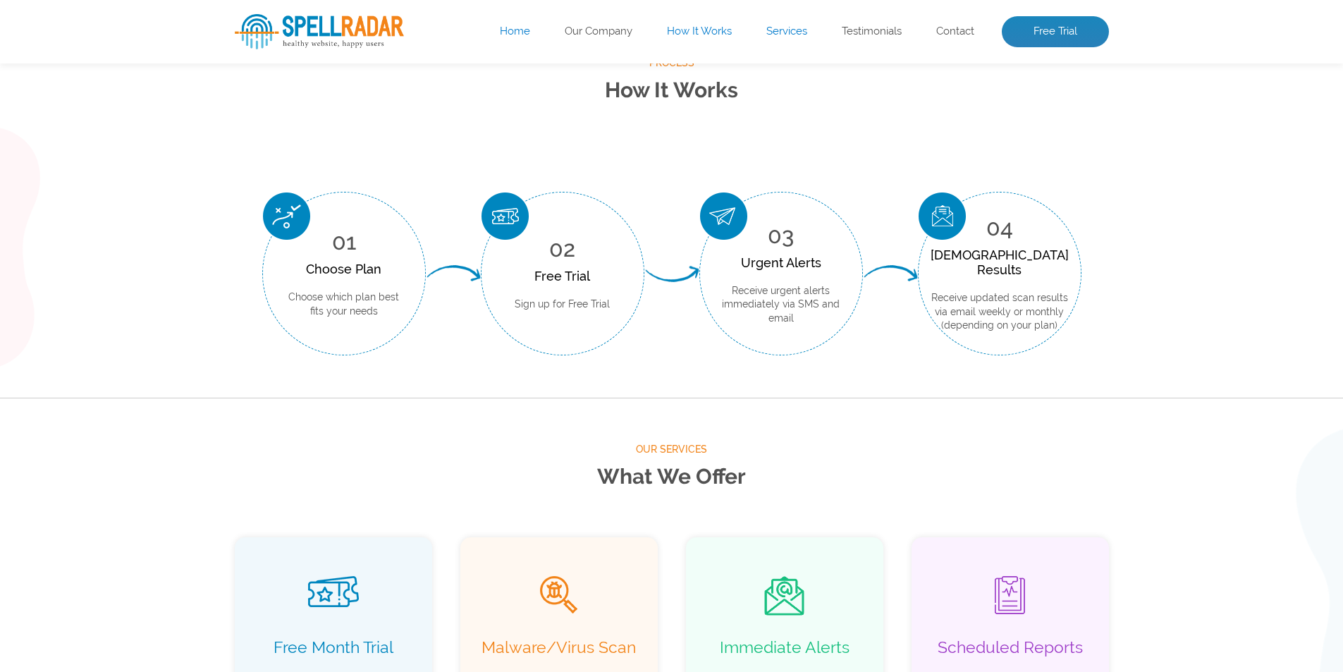
scroll to position [522, 0]
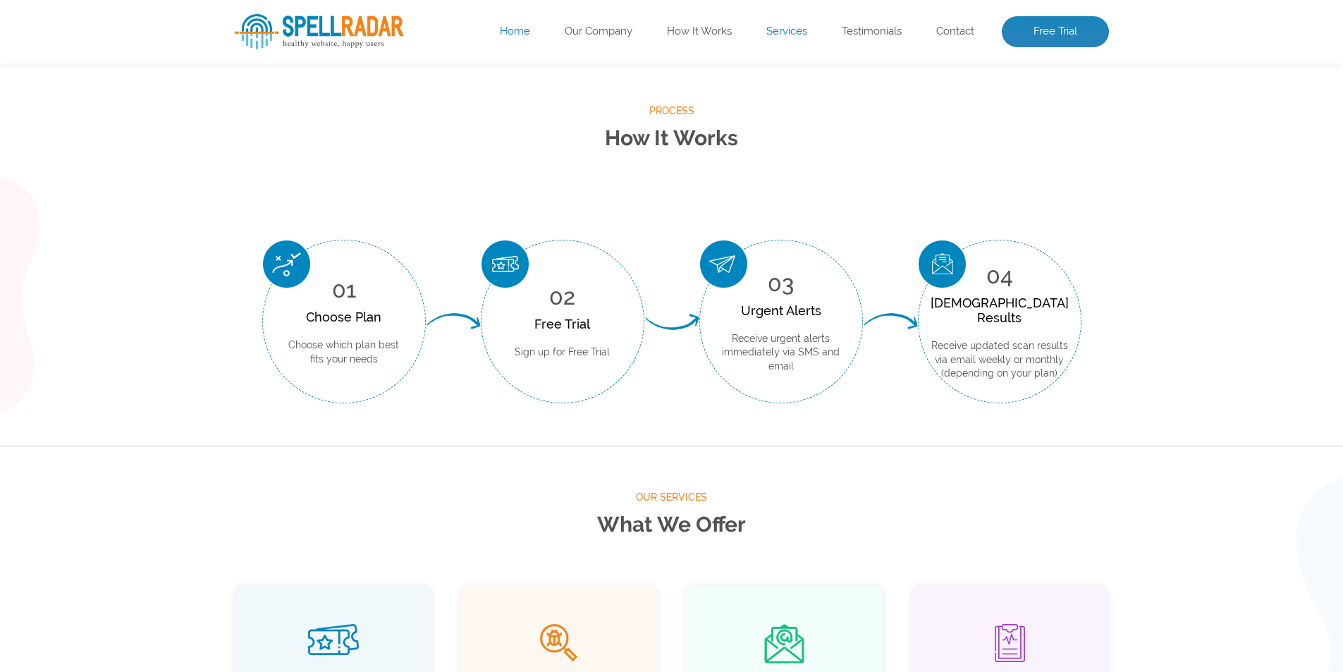
click at [585, 42] on ul "Home Our Company How It Works Services Testimonials Contact Free Trial" at bounding box center [758, 31] width 699 height 31
click at [590, 32] on link "Our Company" at bounding box center [599, 32] width 68 height 14
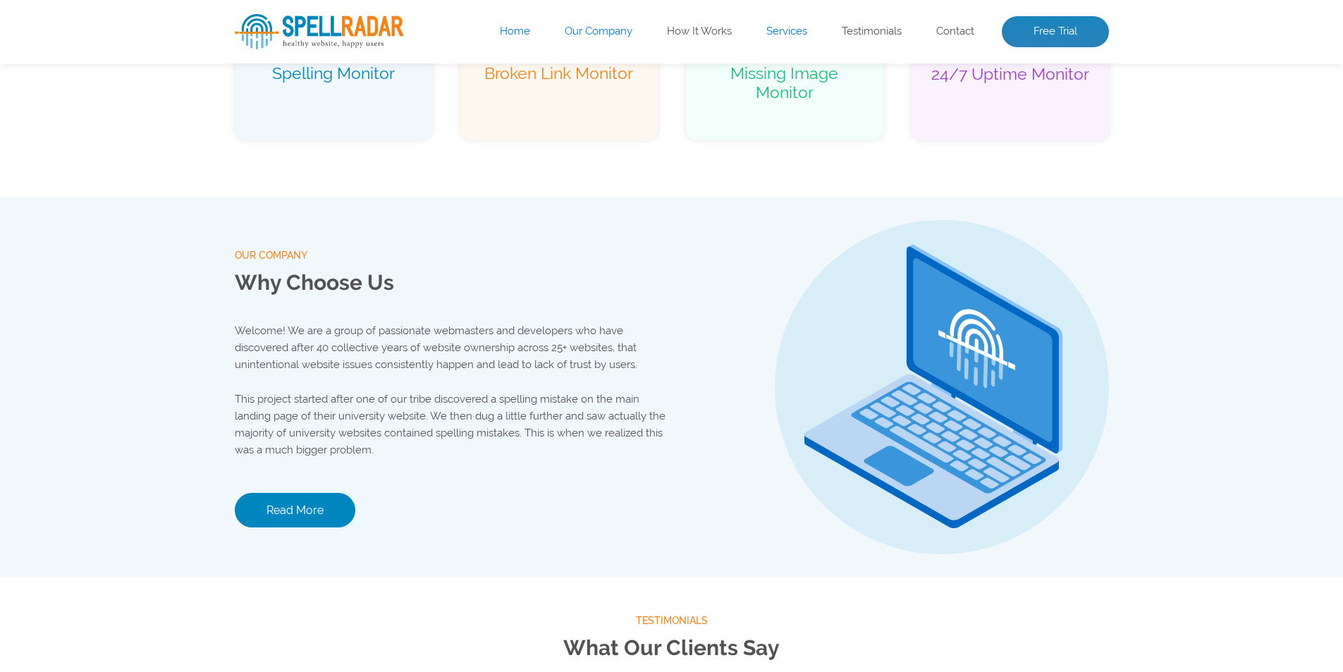
scroll to position [1479, 0]
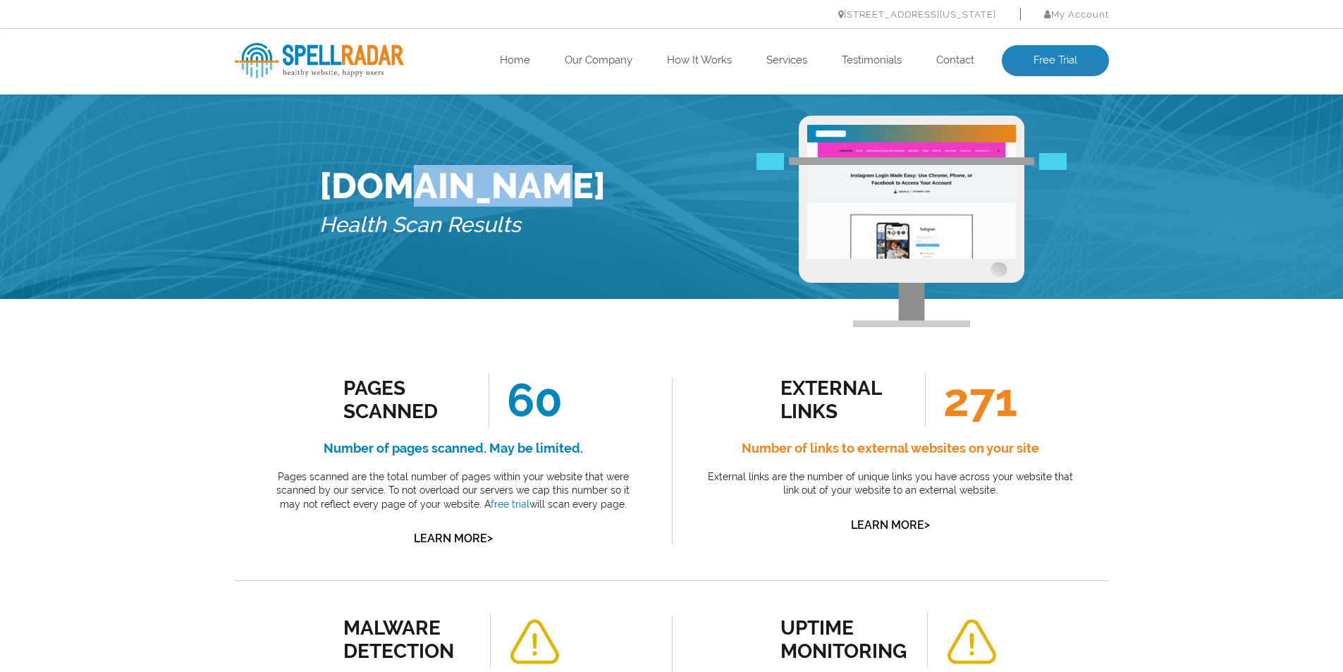
drag, startPoint x: 464, startPoint y: 186, endPoint x: 519, endPoint y: 184, distance: 55.0
click at [519, 184] on h1 "[DOMAIN_NAME]" at bounding box center [462, 186] width 286 height 42
click at [569, 185] on h1 "[DOMAIN_NAME]" at bounding box center [462, 186] width 286 height 42
